Goal: Task Accomplishment & Management: Use online tool/utility

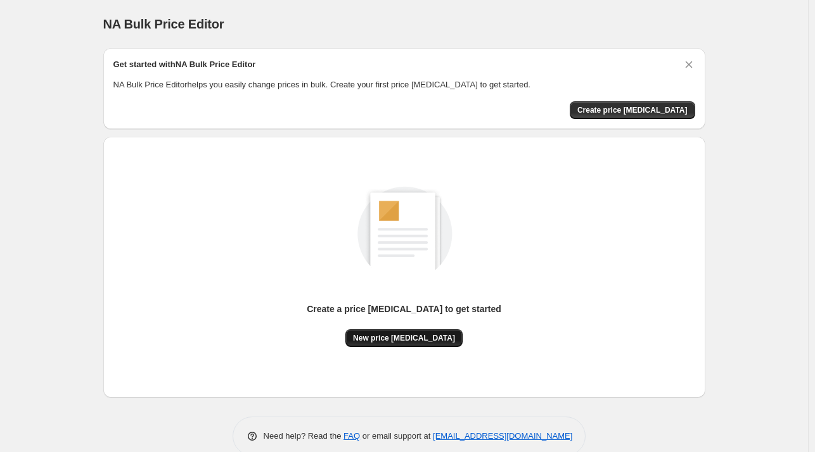
click at [442, 340] on span "New price [MEDICAL_DATA]" at bounding box center [404, 338] width 102 height 10
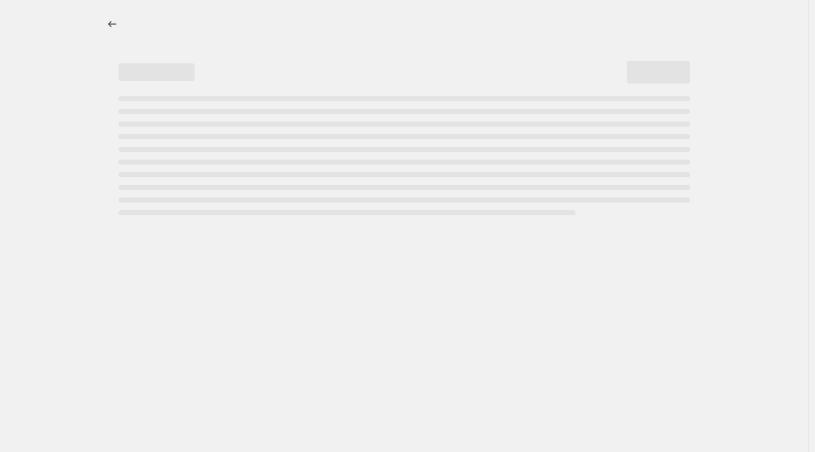
select select "percentage"
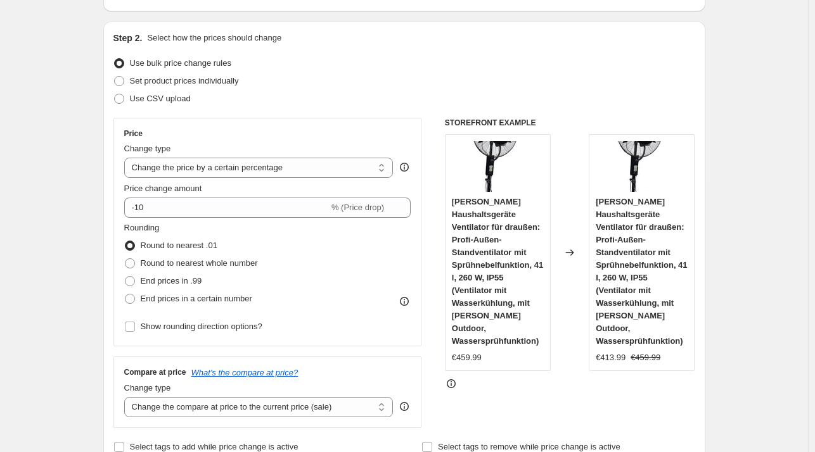
scroll to position [190, 0]
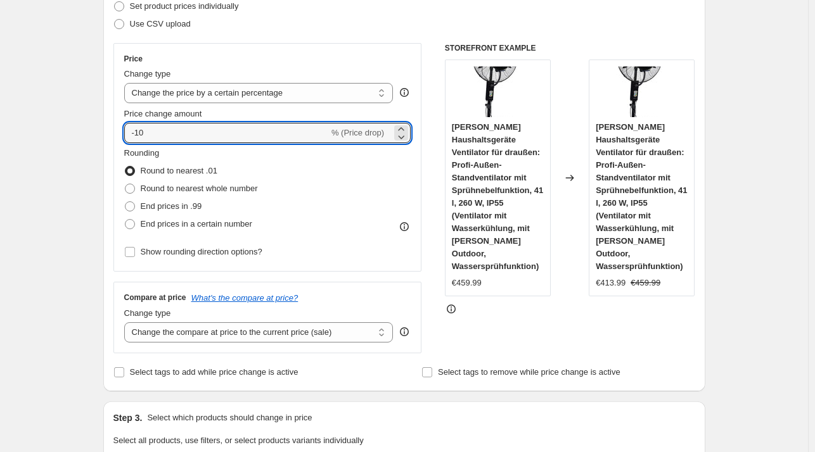
drag, startPoint x: 179, startPoint y: 134, endPoint x: 20, endPoint y: 134, distance: 159.0
paste input "35"
type input "-35"
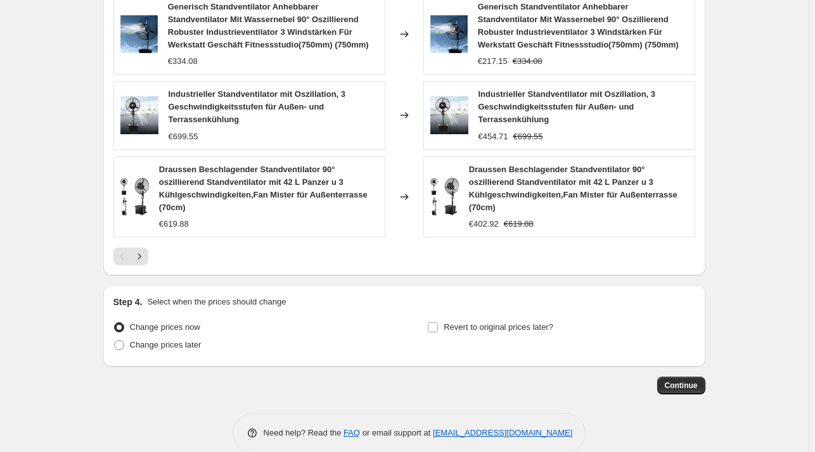
scroll to position [948, 0]
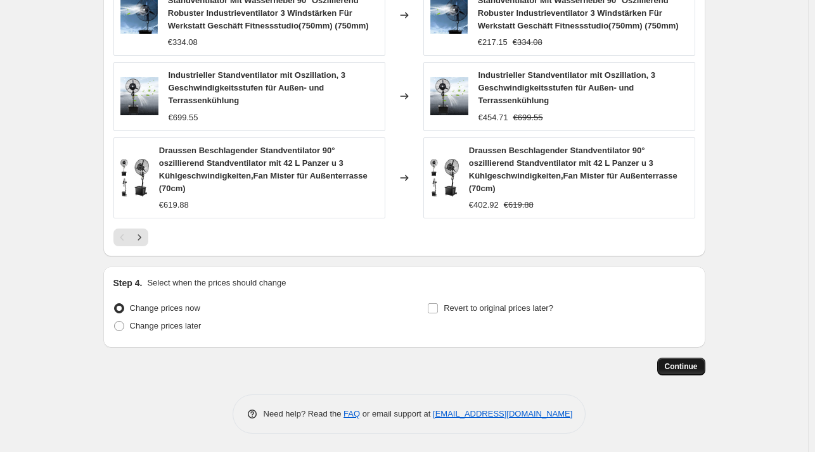
click at [687, 365] on span "Continue" at bounding box center [680, 367] width 33 height 10
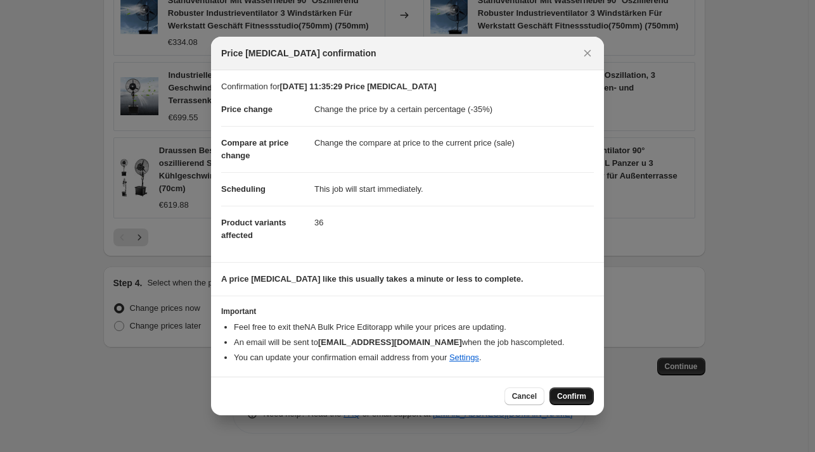
click at [569, 391] on span "Confirm" at bounding box center [571, 396] width 29 height 10
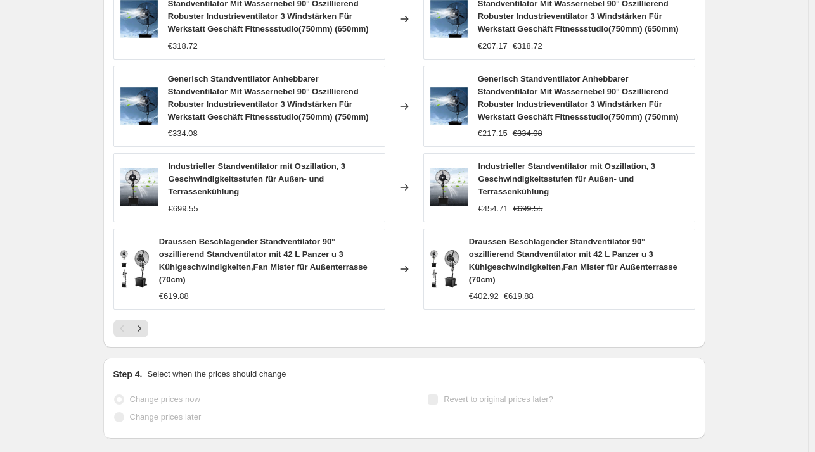
select select "percentage"
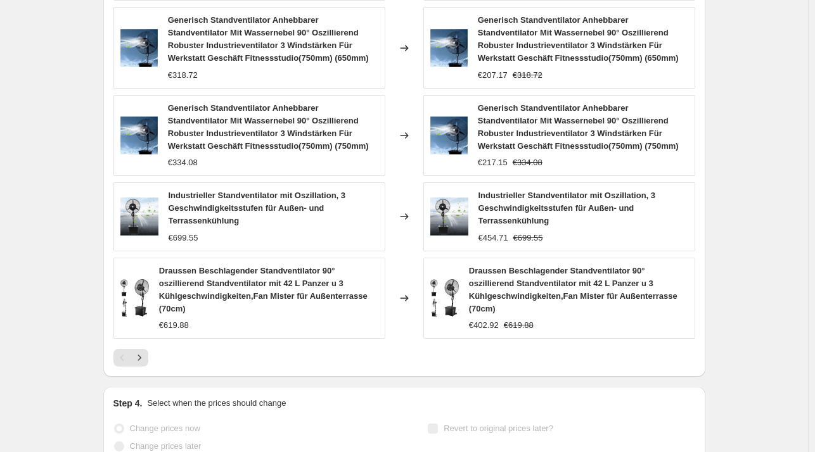
scroll to position [0, 0]
